Goal: Find specific page/section: Find specific page/section

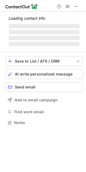
scroll to position [112, 86]
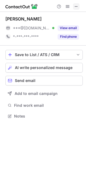
click at [75, 7] on span at bounding box center [76, 6] width 4 height 4
